Goal: Task Accomplishment & Management: Complete application form

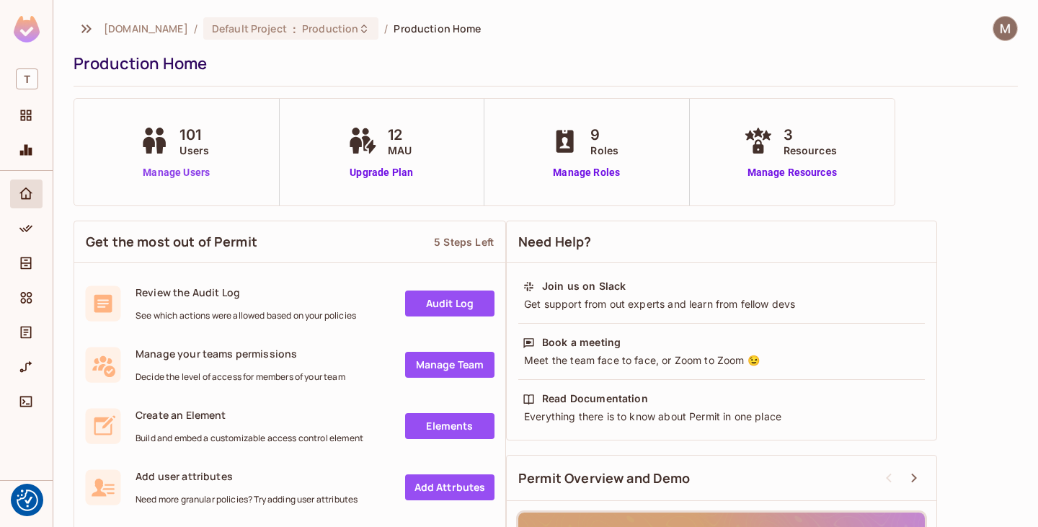
click at [180, 178] on link "Manage Users" at bounding box center [176, 172] width 80 height 15
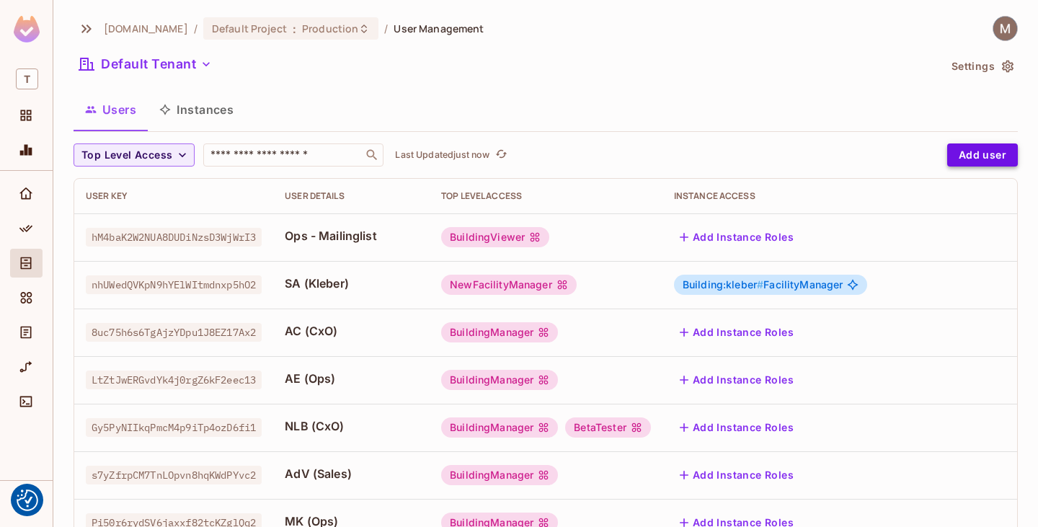
click at [947, 156] on button "Add user" at bounding box center [982, 154] width 71 height 23
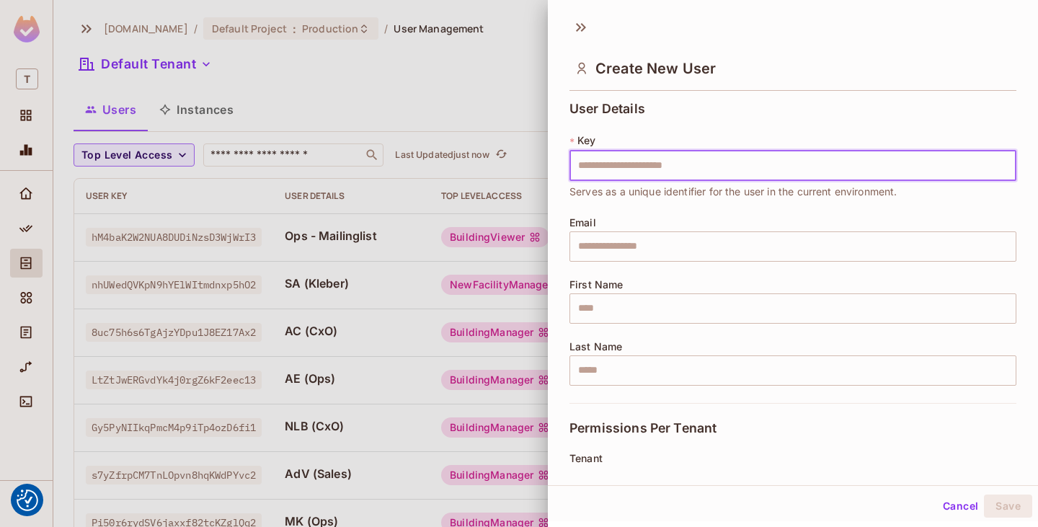
click at [696, 162] on input "text" at bounding box center [793, 166] width 447 height 30
type input "**********"
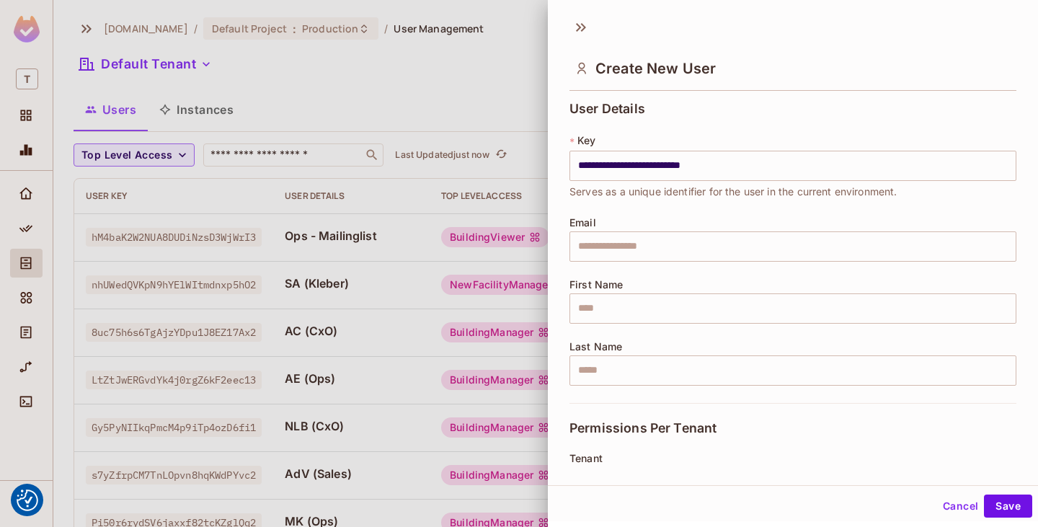
click at [703, 217] on div "Email ​" at bounding box center [793, 239] width 447 height 45
click at [668, 226] on div "Email ​" at bounding box center [793, 239] width 447 height 45
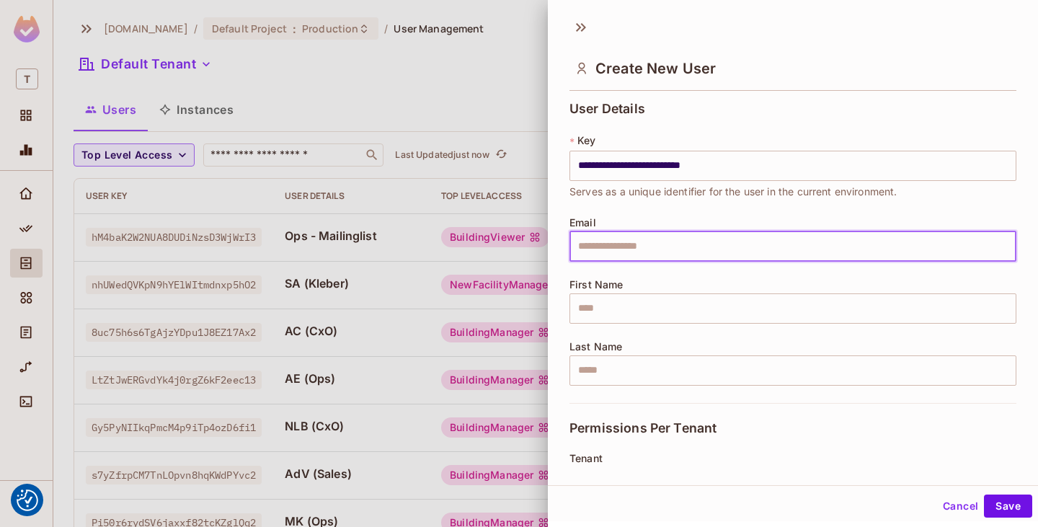
click at [669, 243] on input "text" at bounding box center [793, 246] width 447 height 30
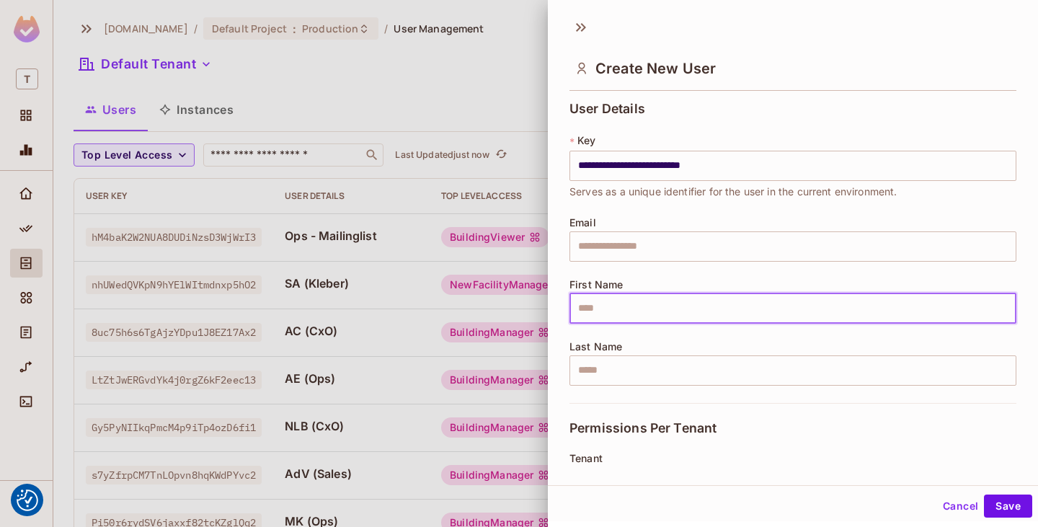
click at [613, 311] on input "text" at bounding box center [793, 308] width 447 height 30
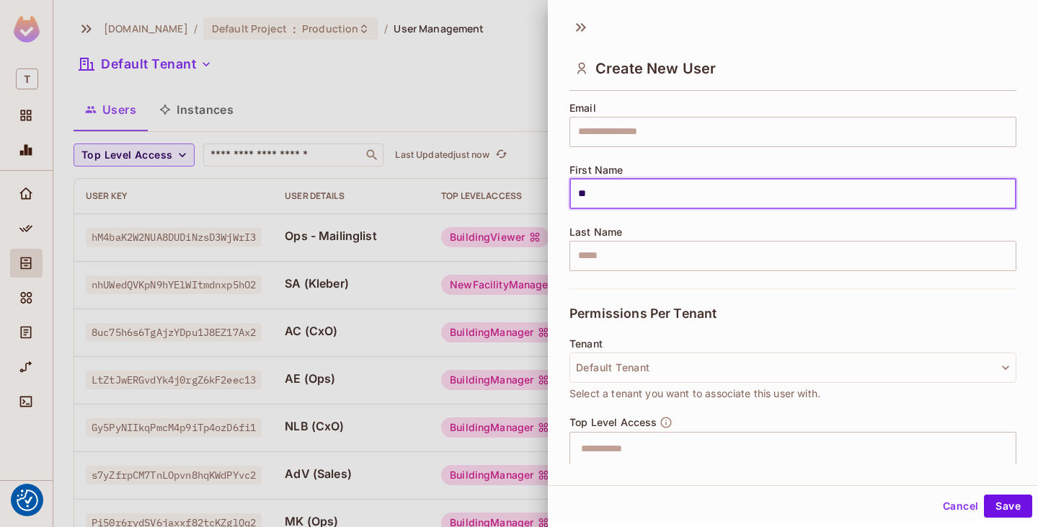
scroll to position [144, 0]
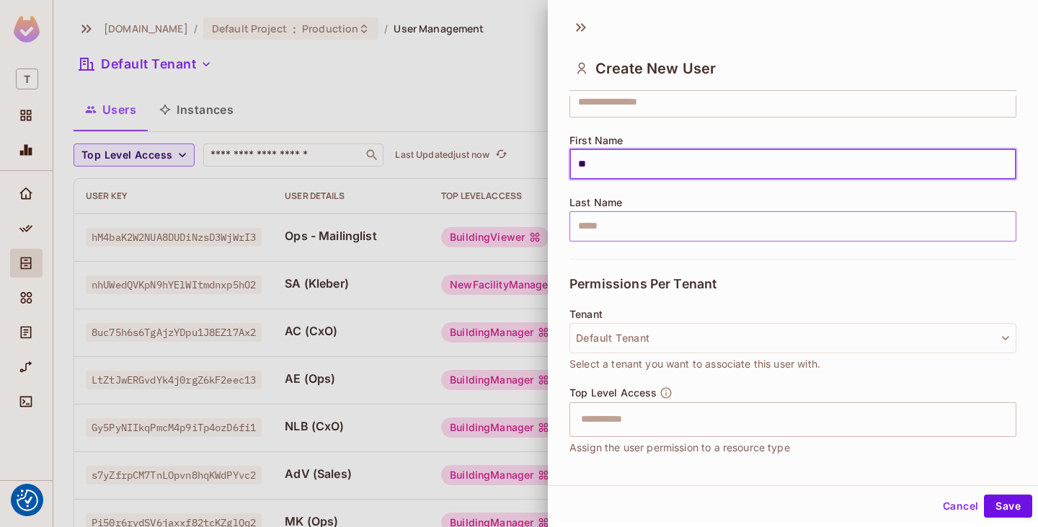
type input "**"
click at [627, 227] on input "text" at bounding box center [793, 226] width 447 height 30
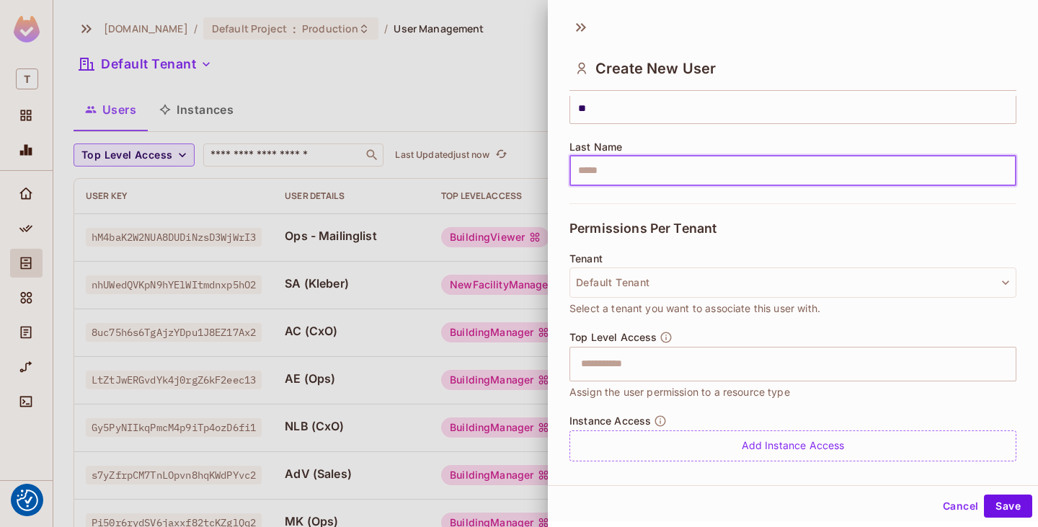
scroll to position [216, 0]
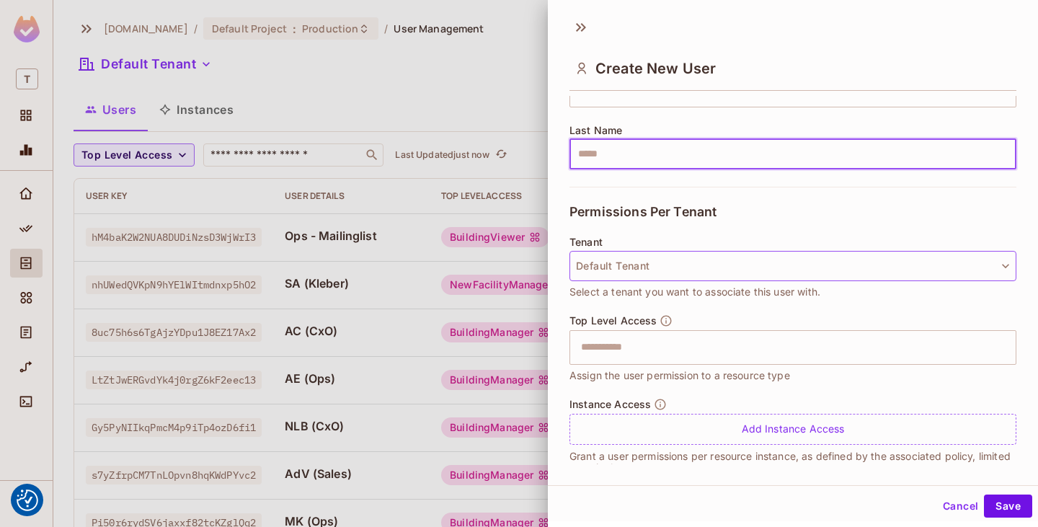
click at [960, 258] on button "Default Tenant" at bounding box center [793, 266] width 447 height 30
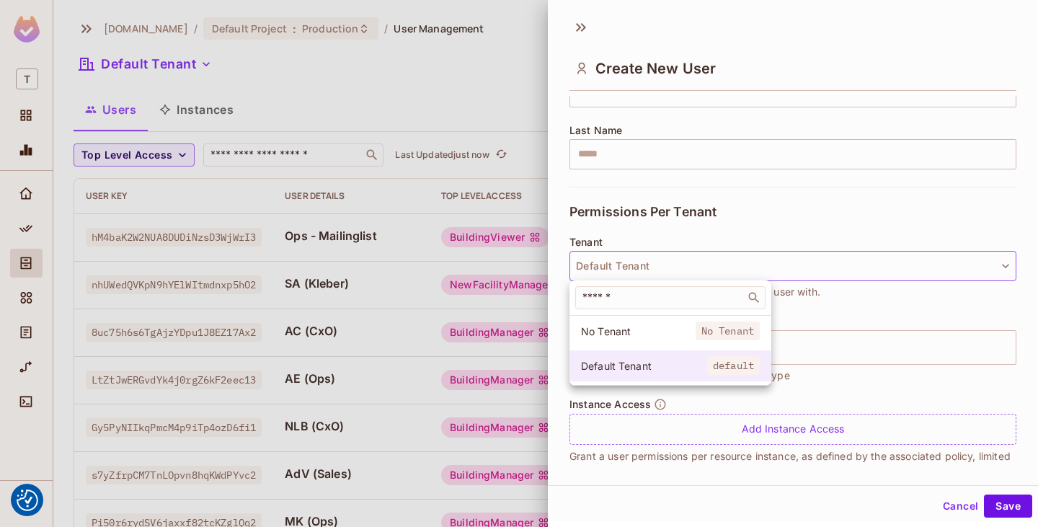
click at [660, 358] on li "Default Tenant default" at bounding box center [671, 365] width 202 height 31
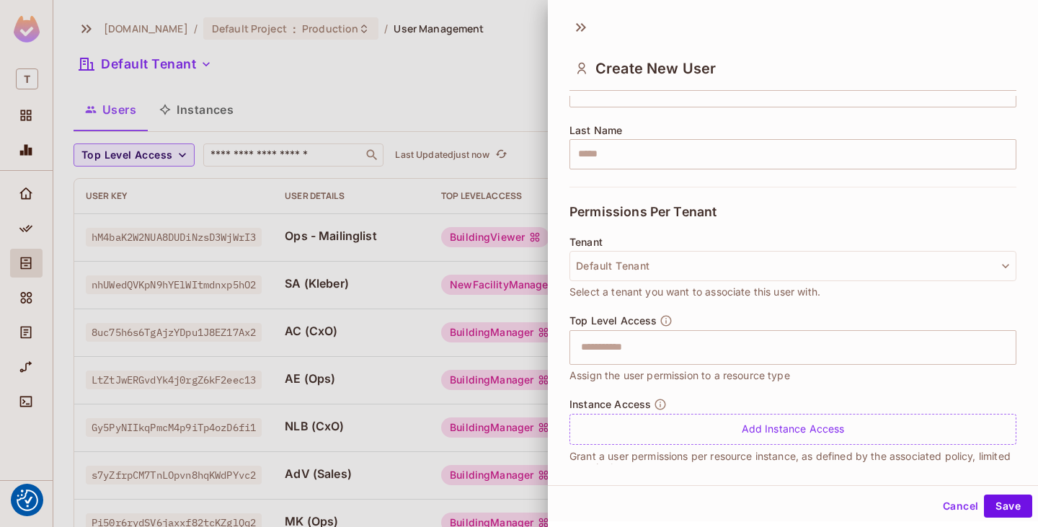
scroll to position [240, 0]
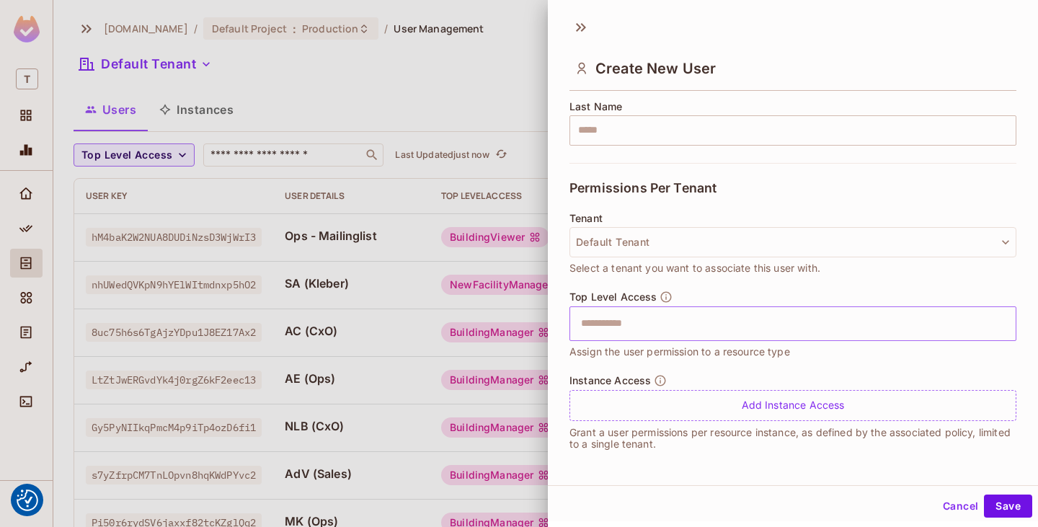
click at [678, 332] on input "text" at bounding box center [780, 323] width 416 height 29
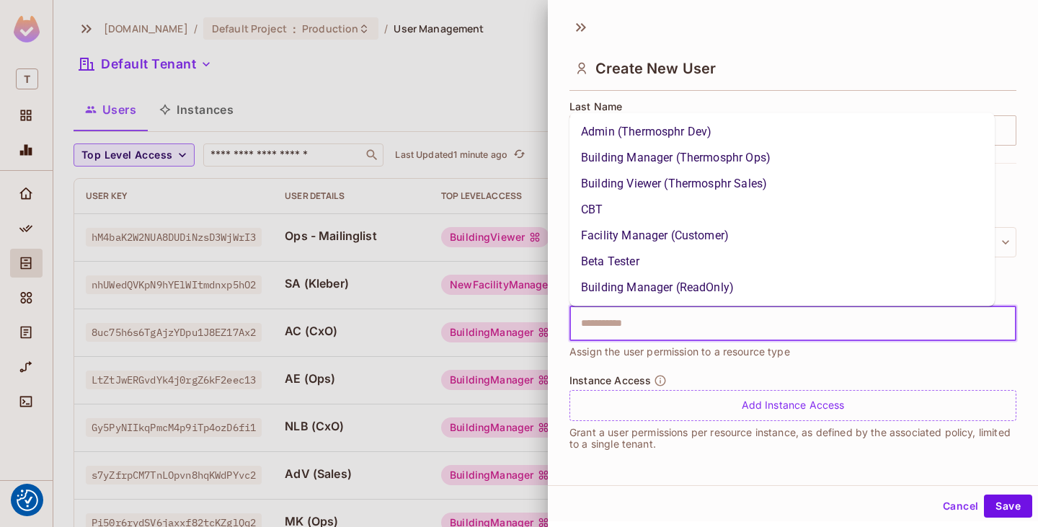
click at [752, 164] on li "Building Manager (Thermosphr Ops)" at bounding box center [782, 158] width 425 height 26
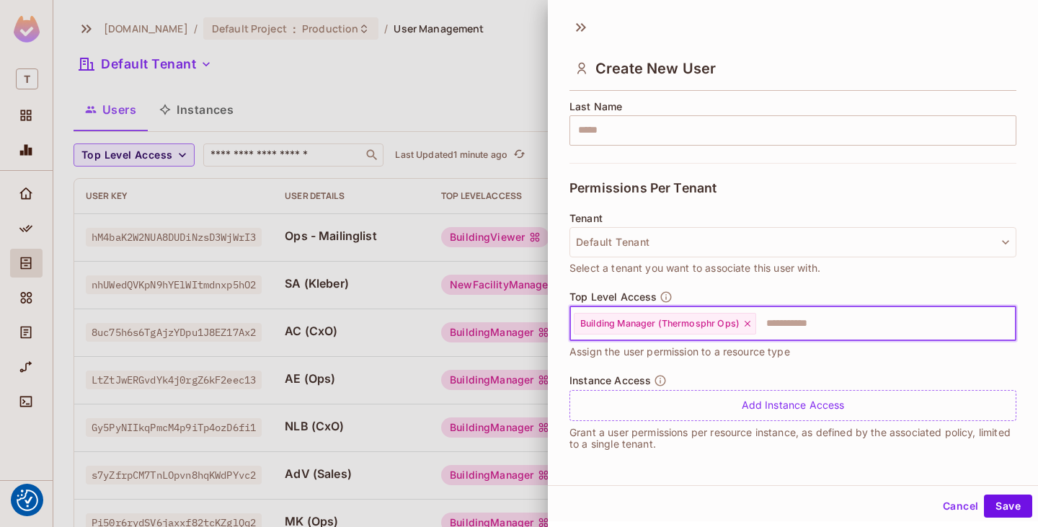
scroll to position [2, 0]
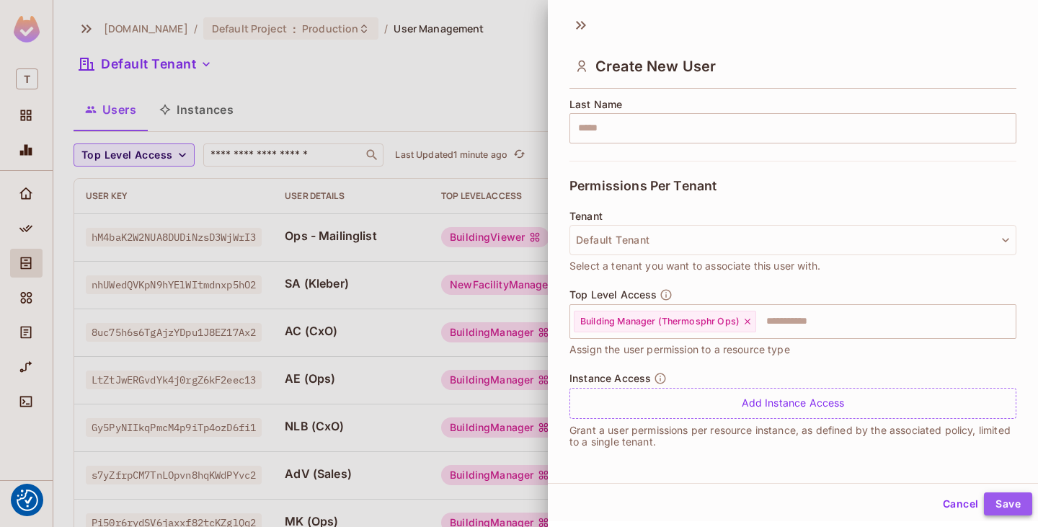
click at [1001, 507] on button "Save" at bounding box center [1008, 503] width 48 height 23
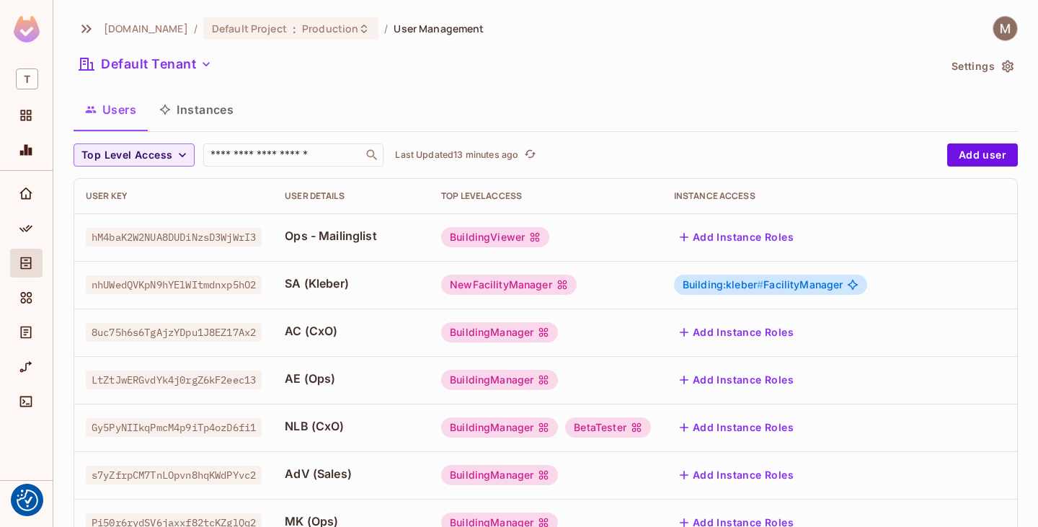
click at [6, 182] on div at bounding box center [26, 325] width 53 height 309
